Goal: Information Seeking & Learning: Compare options

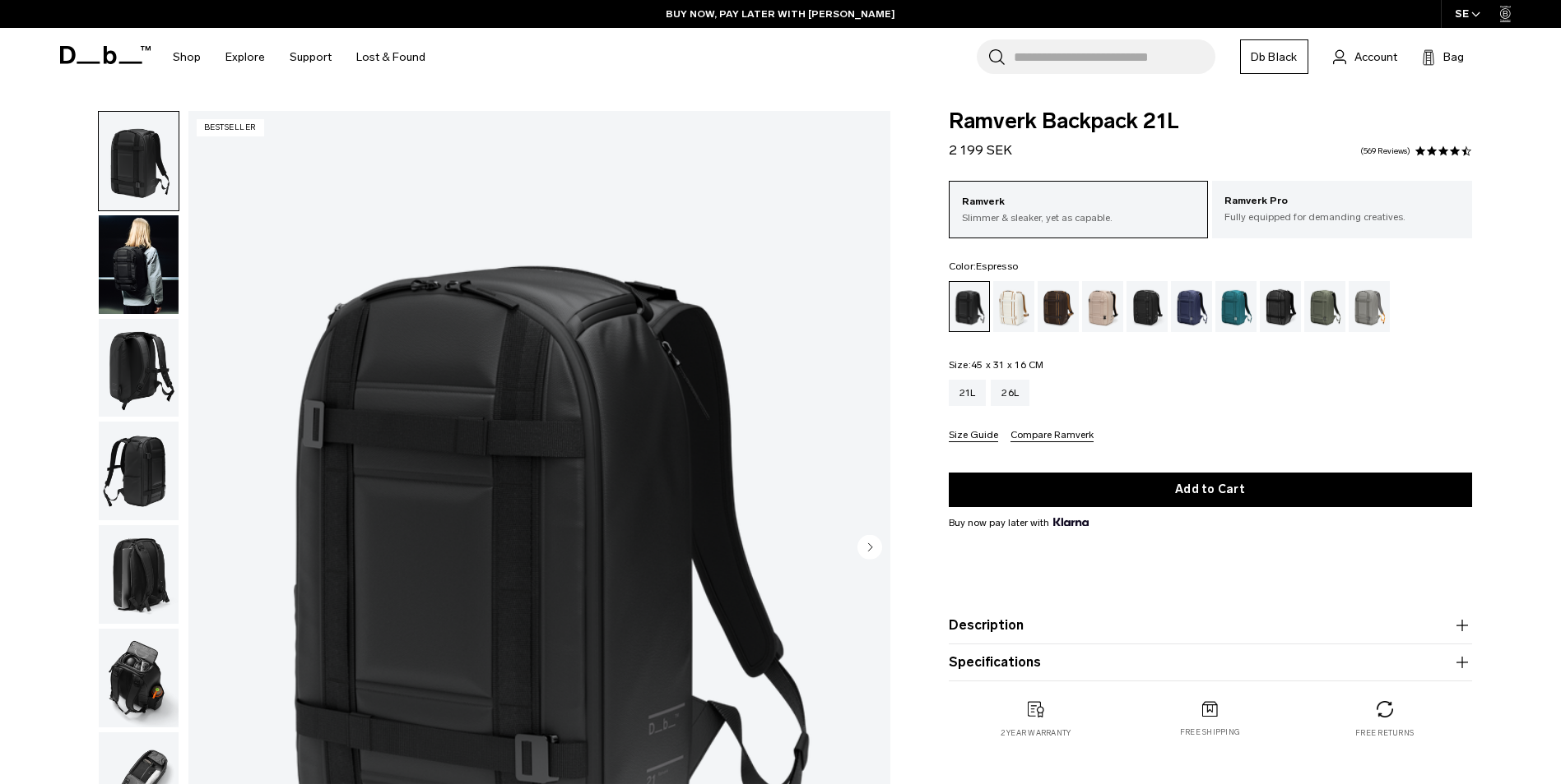
click at [1048, 300] on div "Espresso" at bounding box center [1058, 307] width 42 height 51
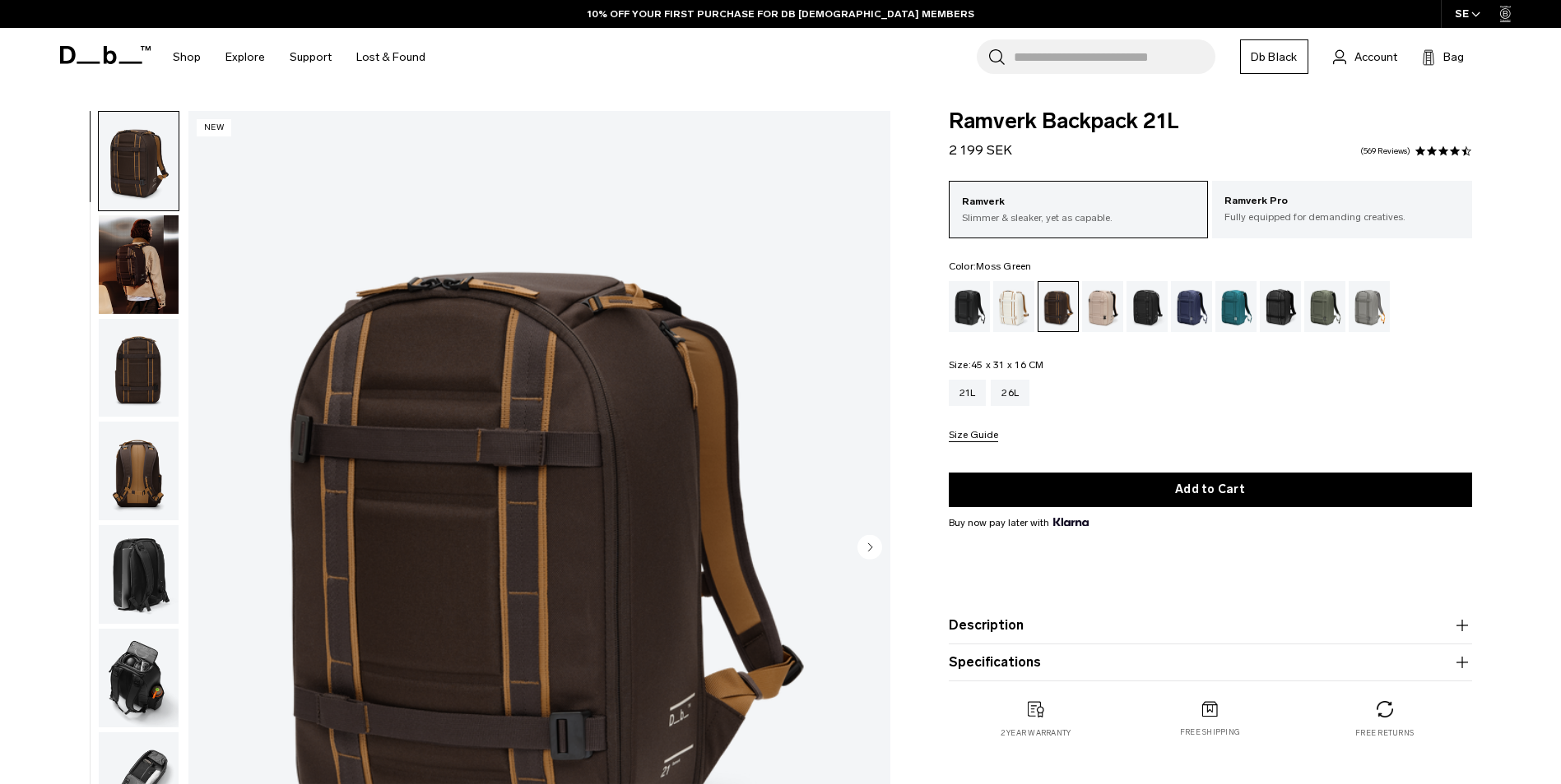
click at [1328, 314] on div "Moss Green" at bounding box center [1325, 307] width 42 height 51
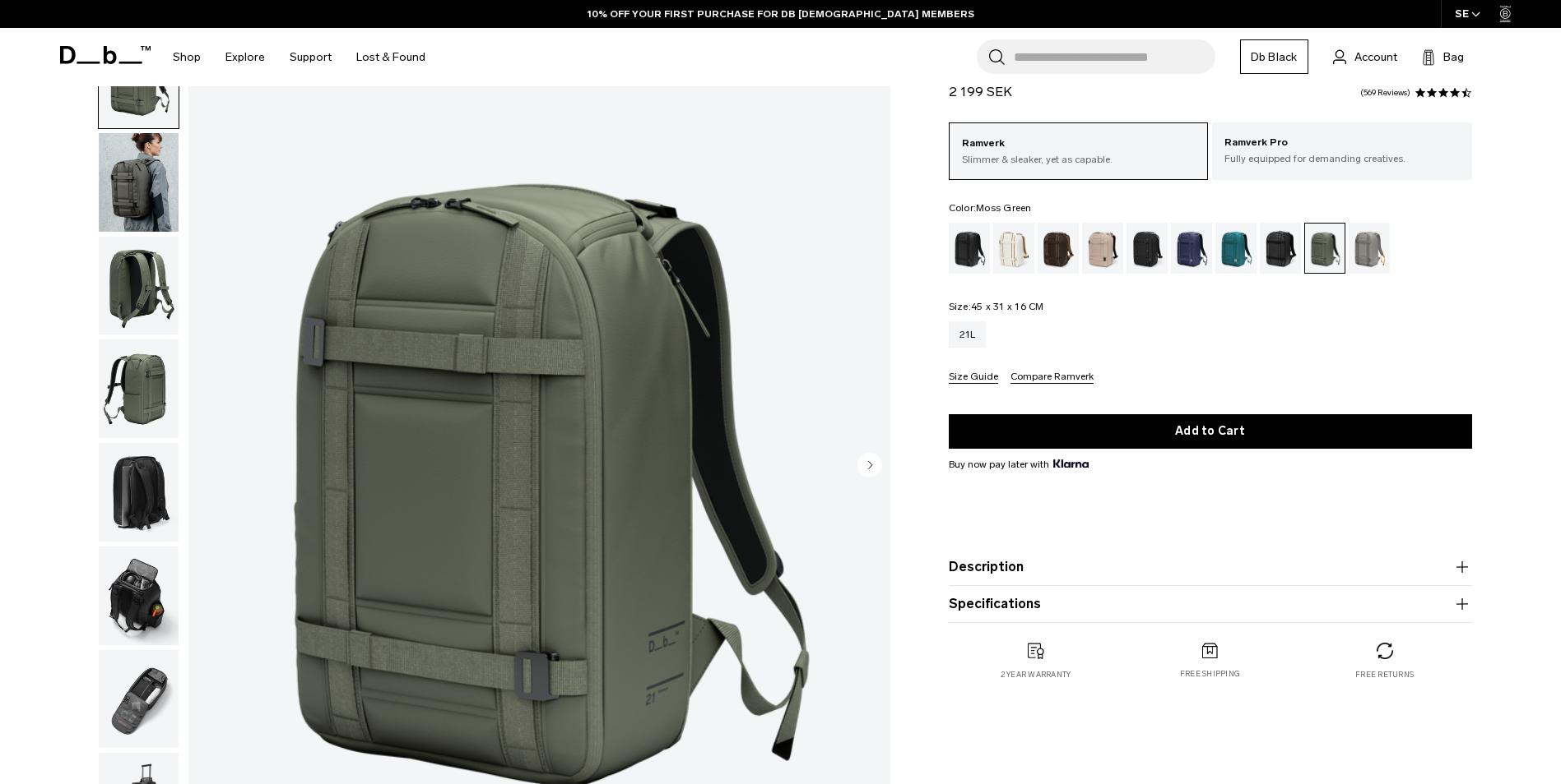
click at [131, 291] on img "button" at bounding box center [138, 286] width 80 height 99
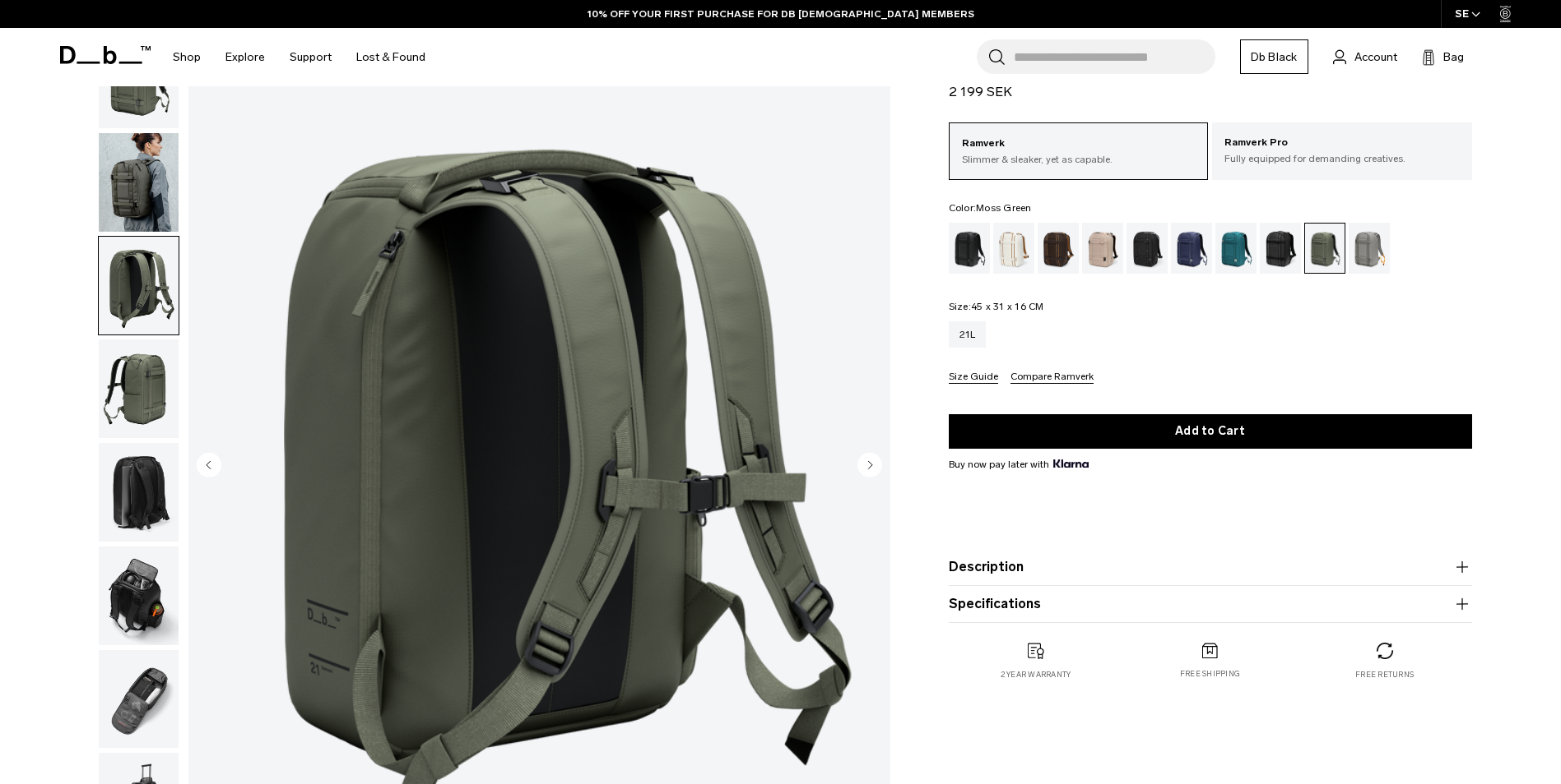
click at [133, 369] on img "button" at bounding box center [138, 389] width 80 height 99
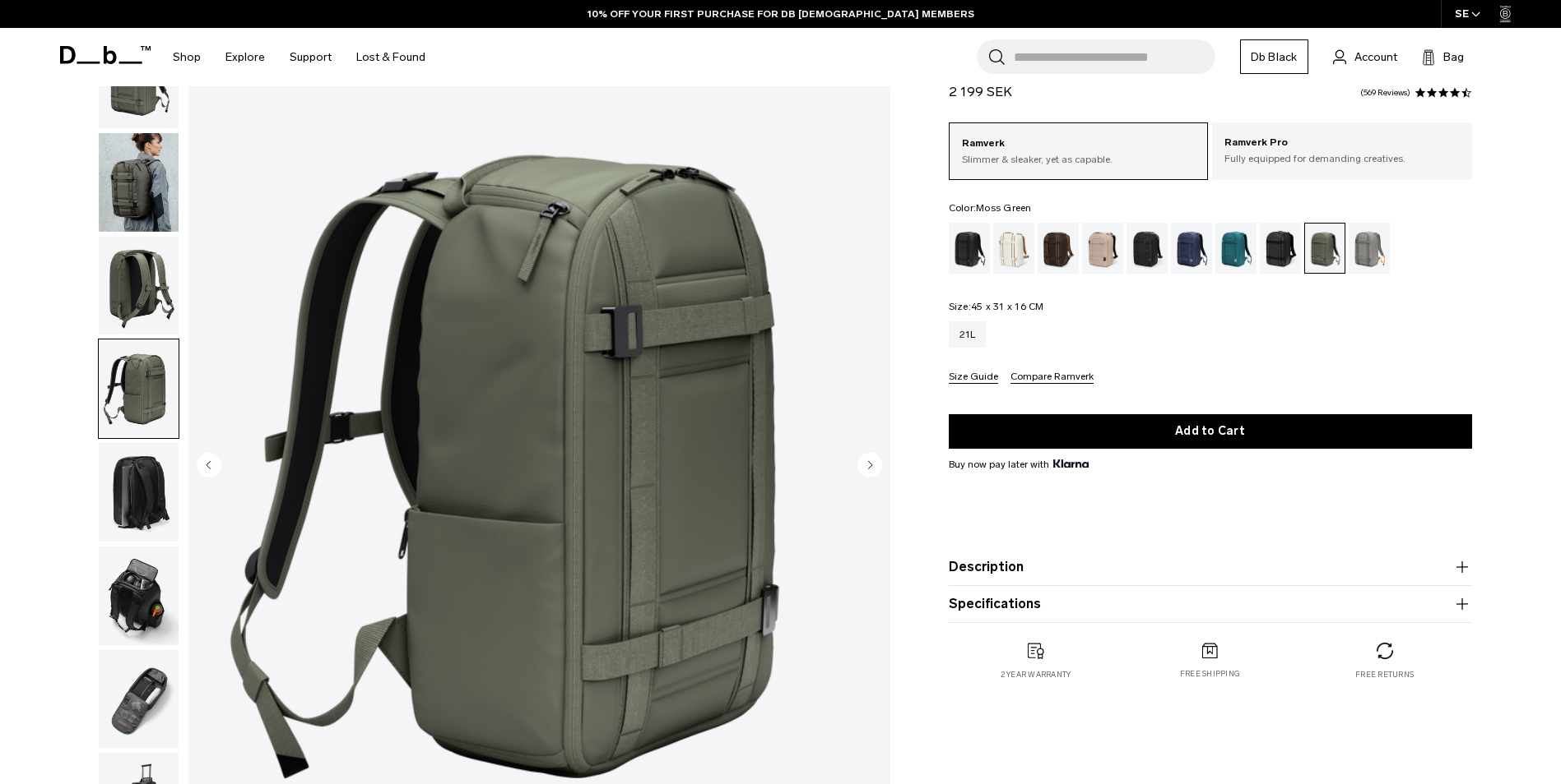
click at [135, 482] on img "button" at bounding box center [138, 492] width 80 height 99
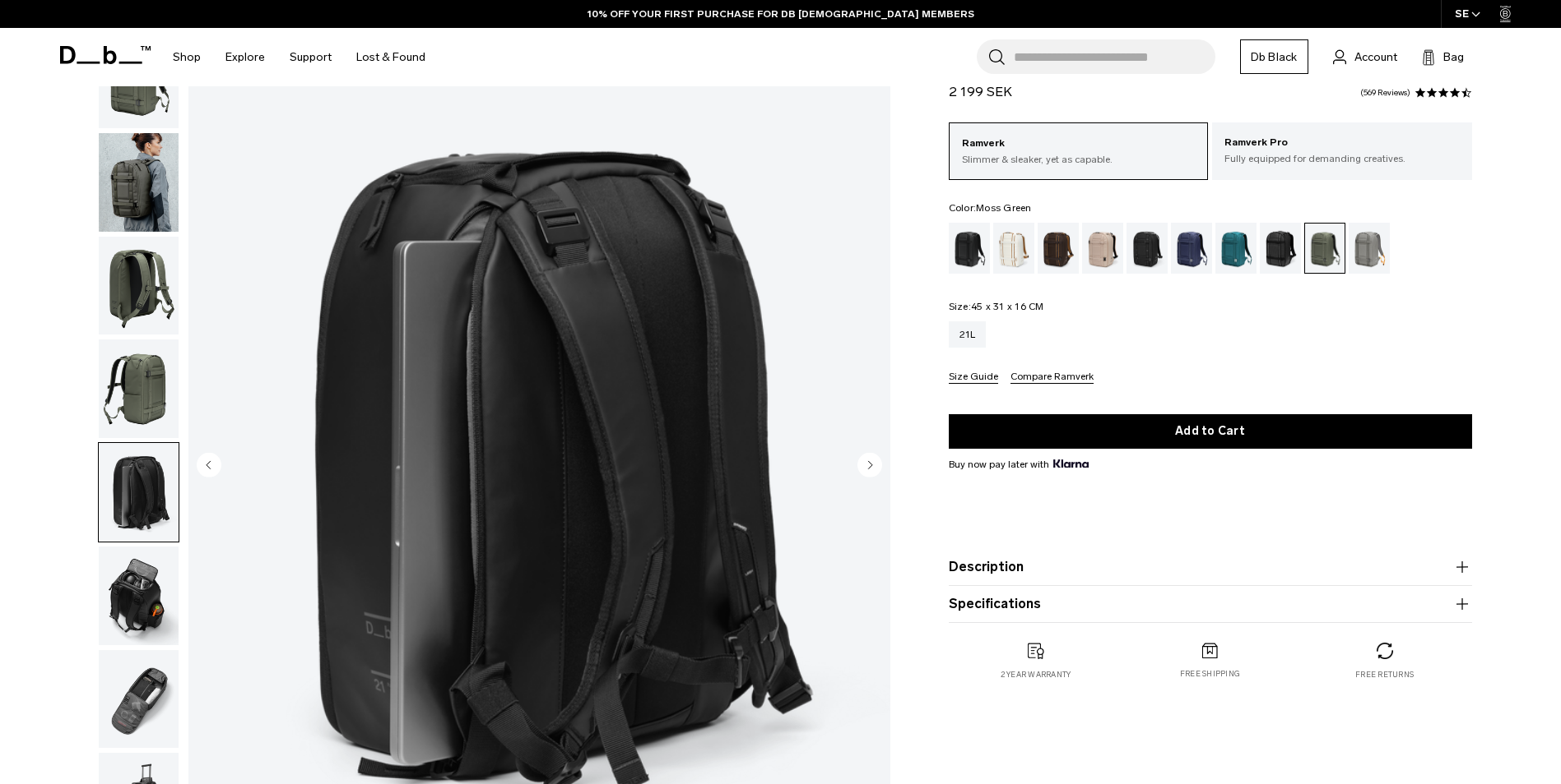
click at [131, 603] on img "button" at bounding box center [138, 596] width 80 height 99
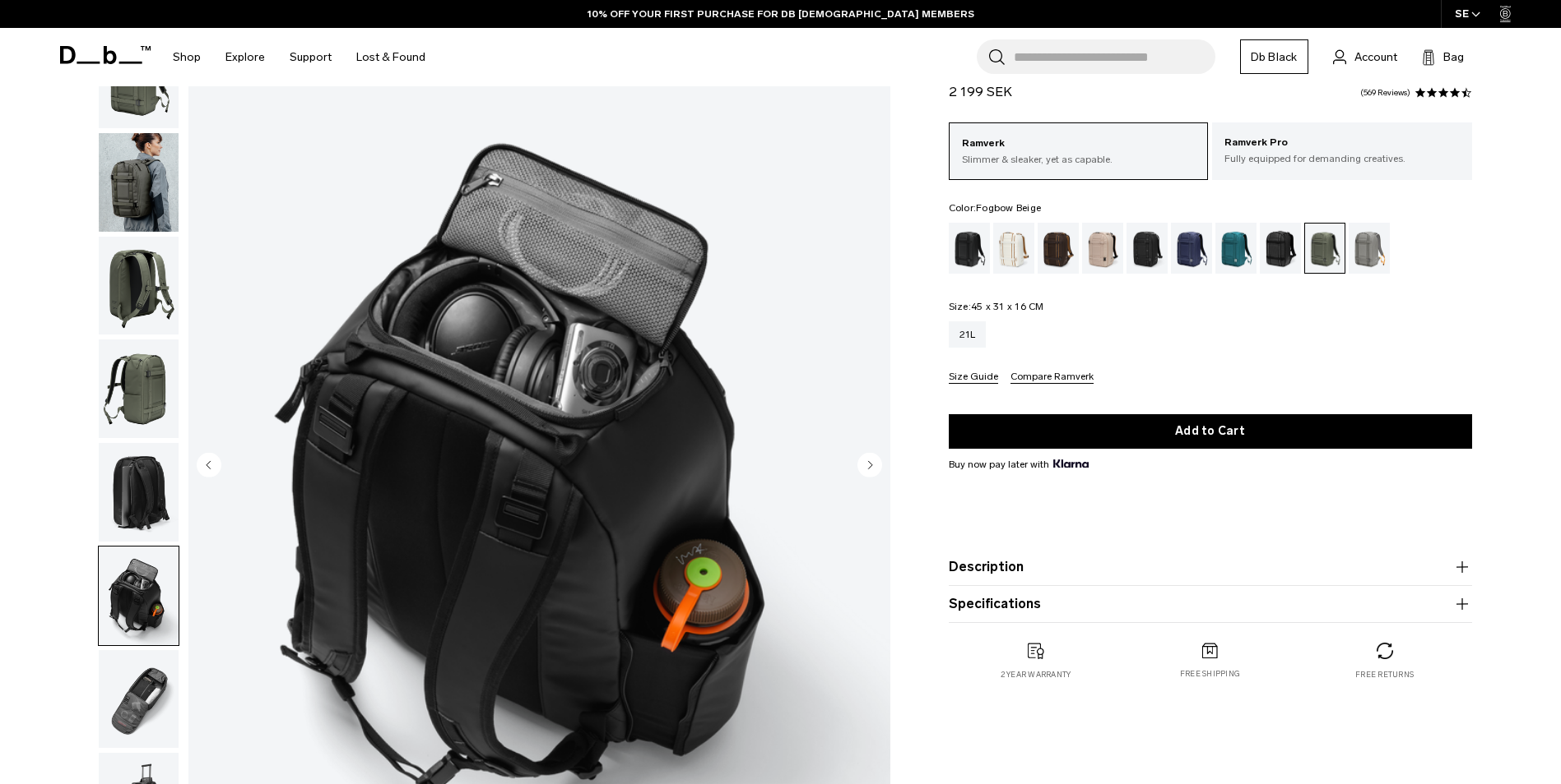
click at [1097, 245] on div "Fogbow Beige" at bounding box center [1102, 249] width 42 height 51
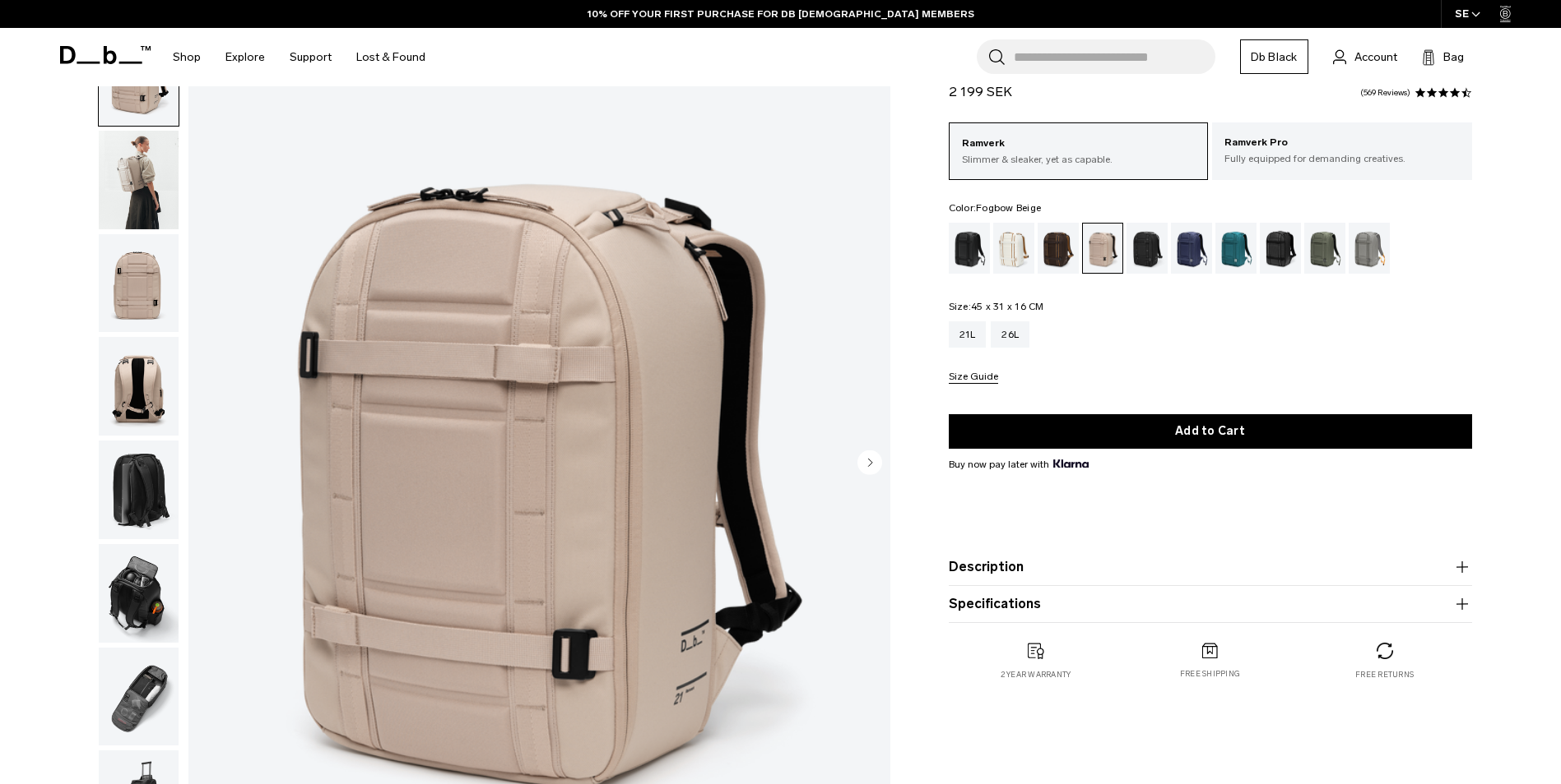
scroll to position [82, 0]
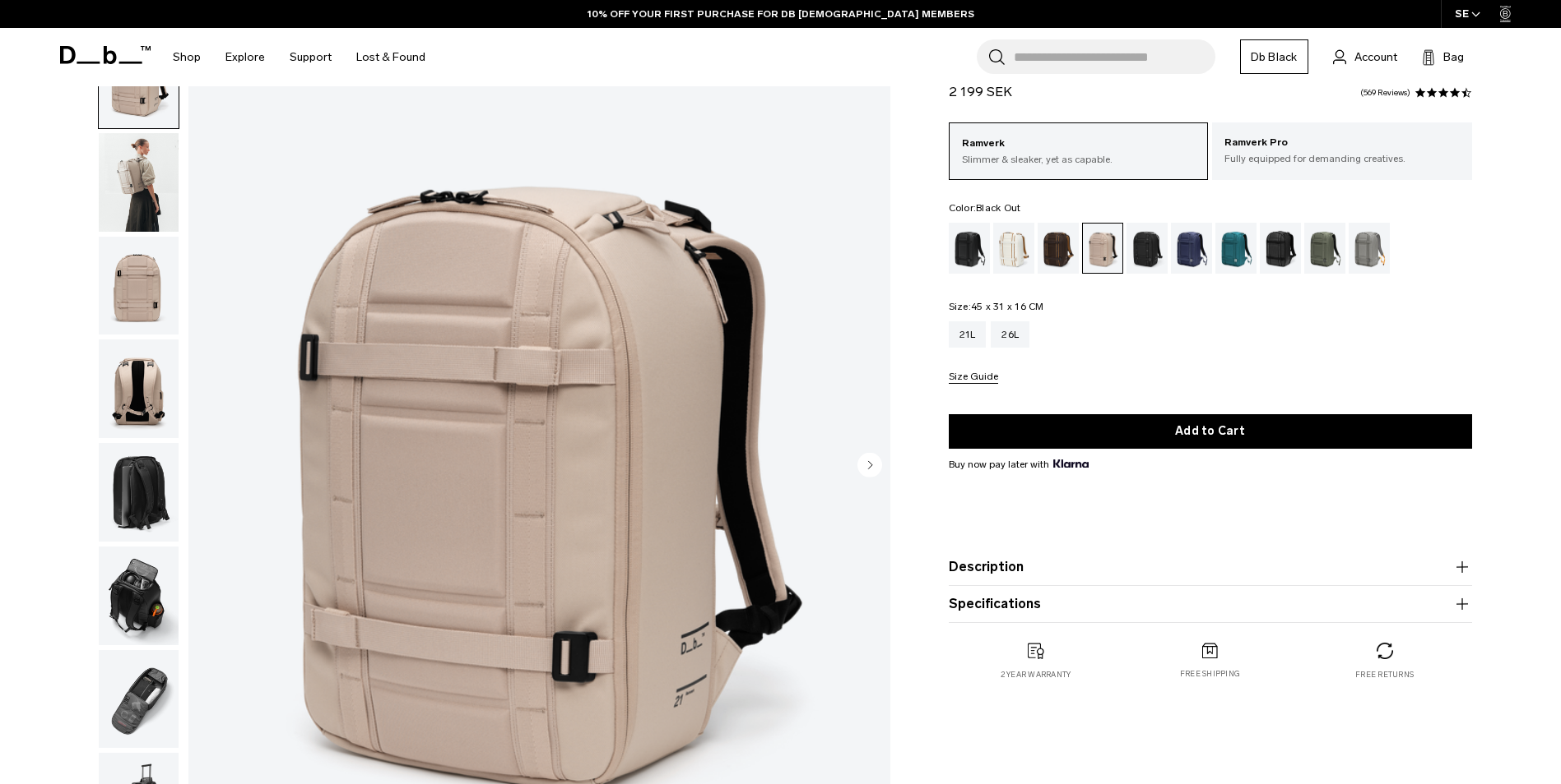
click at [983, 250] on div "Black Out" at bounding box center [969, 249] width 42 height 51
click at [1000, 249] on div "Oatmilk" at bounding box center [1013, 249] width 42 height 51
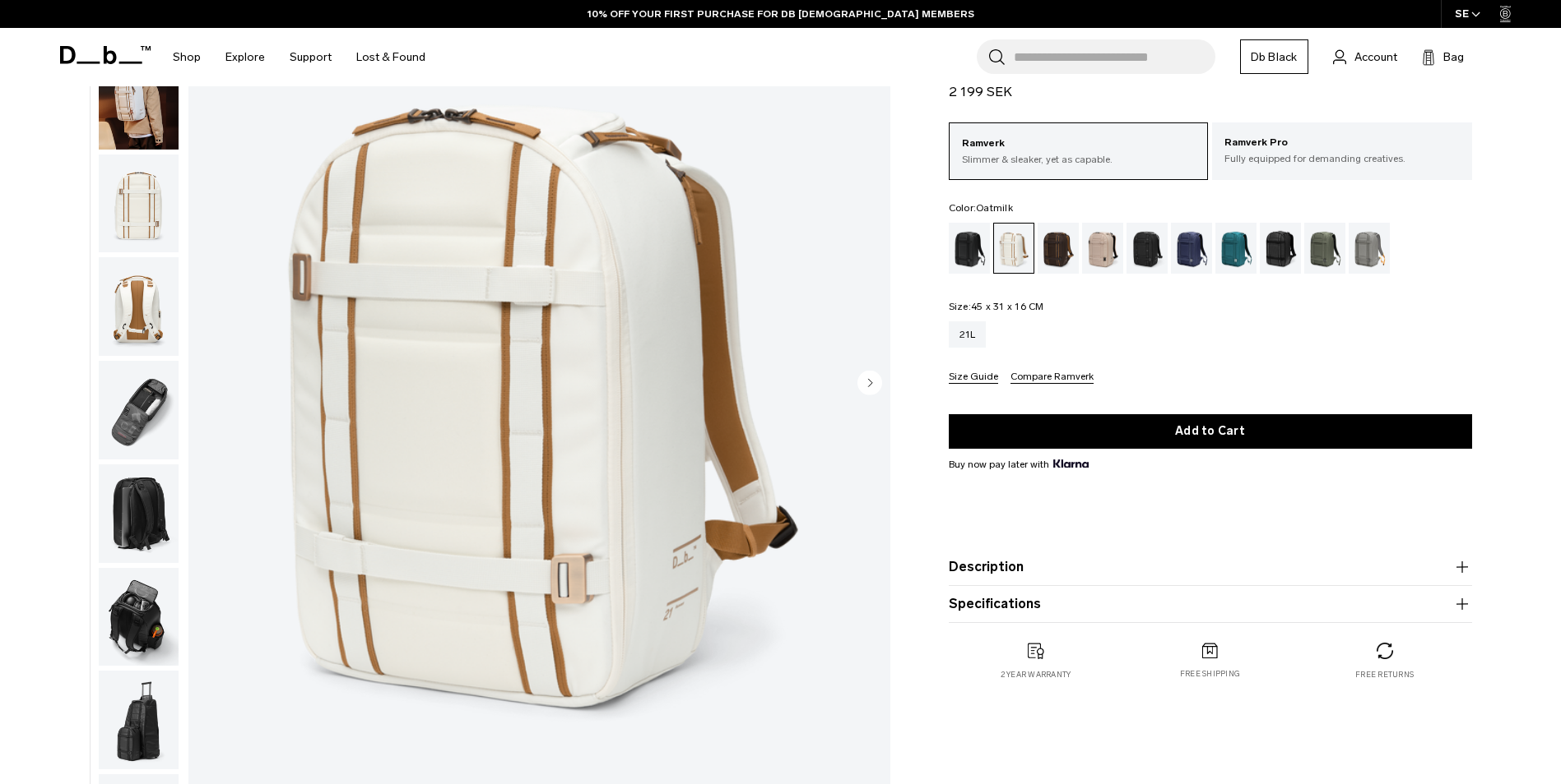
click at [133, 223] on img "button" at bounding box center [138, 204] width 80 height 99
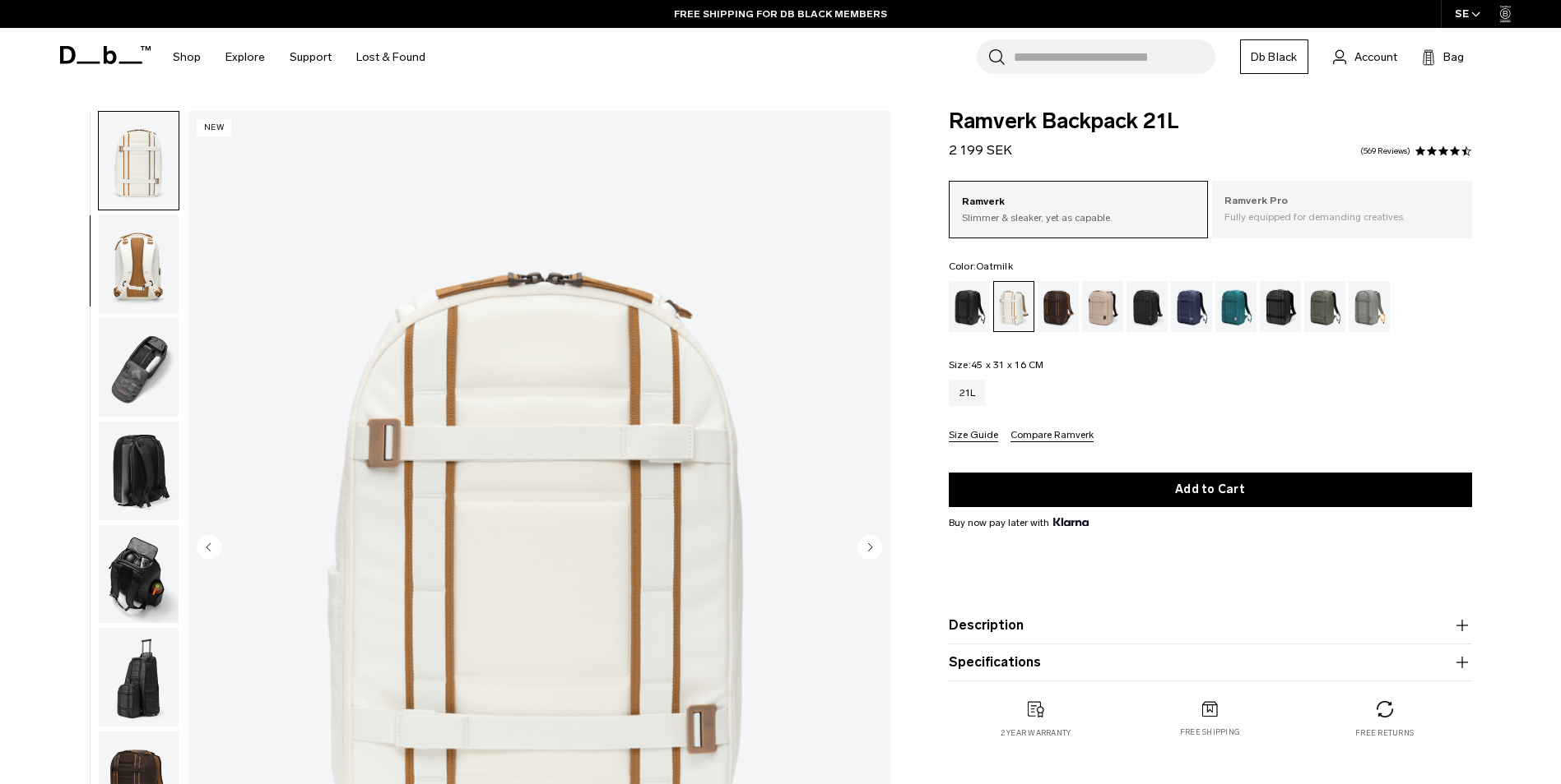
click at [1341, 223] on p "Fully equipped for demanding creatives." at bounding box center [1342, 217] width 235 height 15
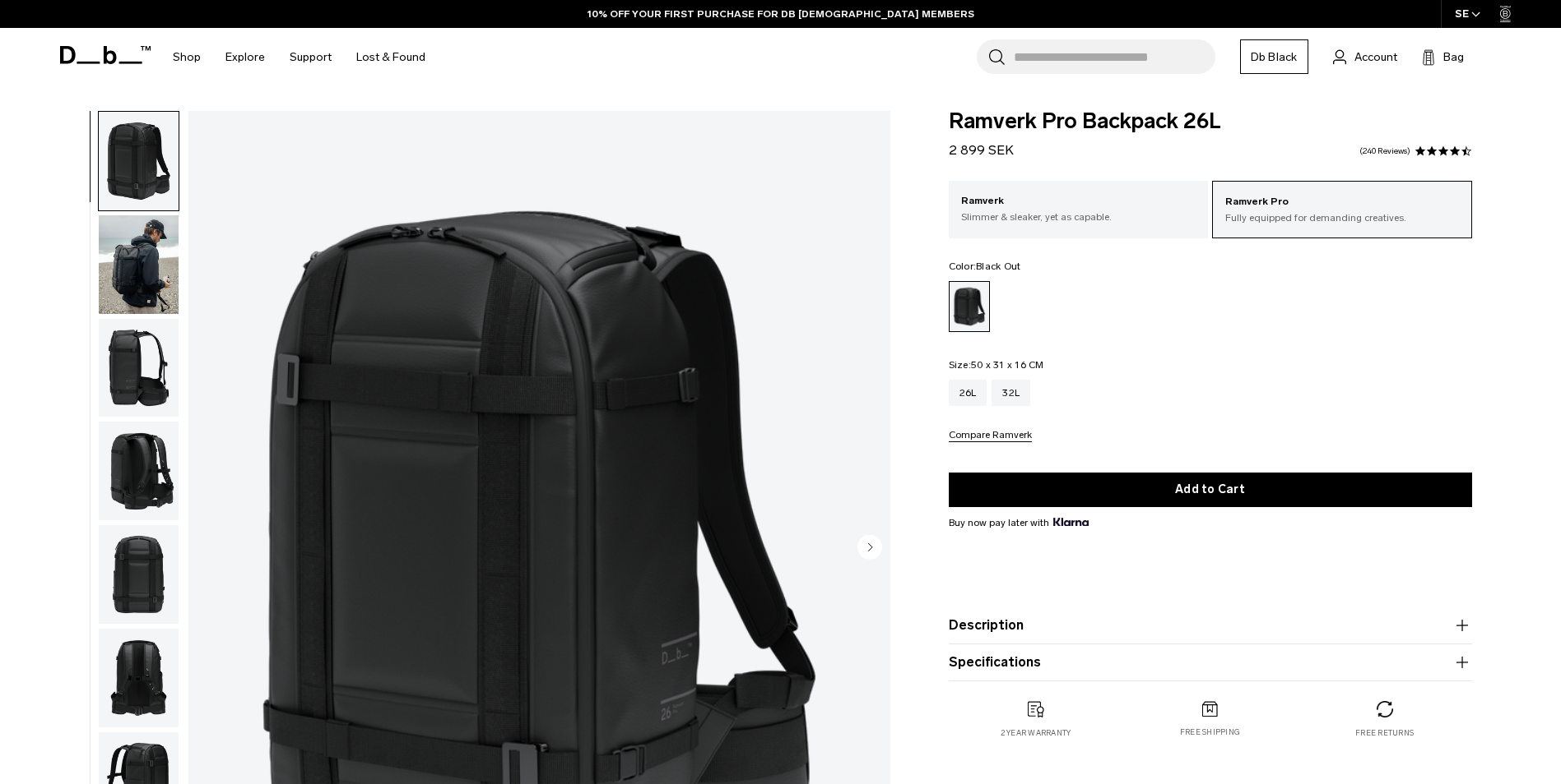
click at [126, 378] on img "button" at bounding box center [138, 369] width 80 height 99
